Goal: Navigation & Orientation: Go to known website

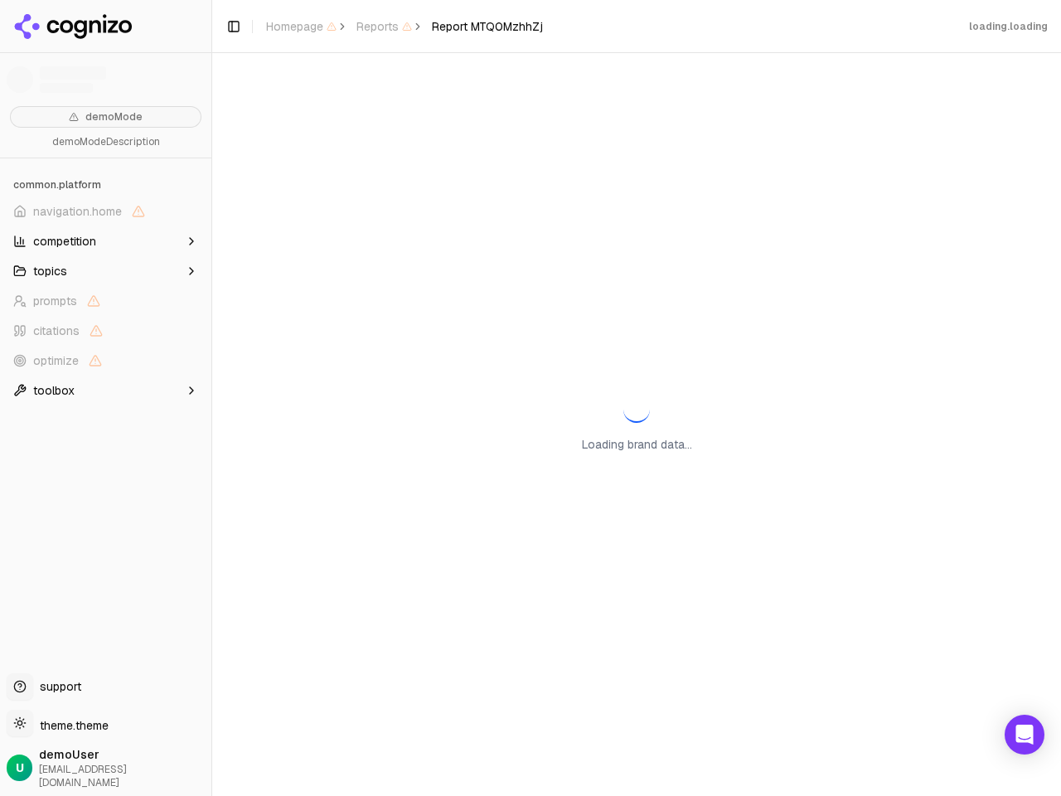
click at [531, 398] on div "Loading brand data..." at bounding box center [636, 424] width 849 height 743
click at [105, 211] on span "navigation.home" at bounding box center [77, 211] width 89 height 17
